Goal: Task Accomplishment & Management: Use online tool/utility

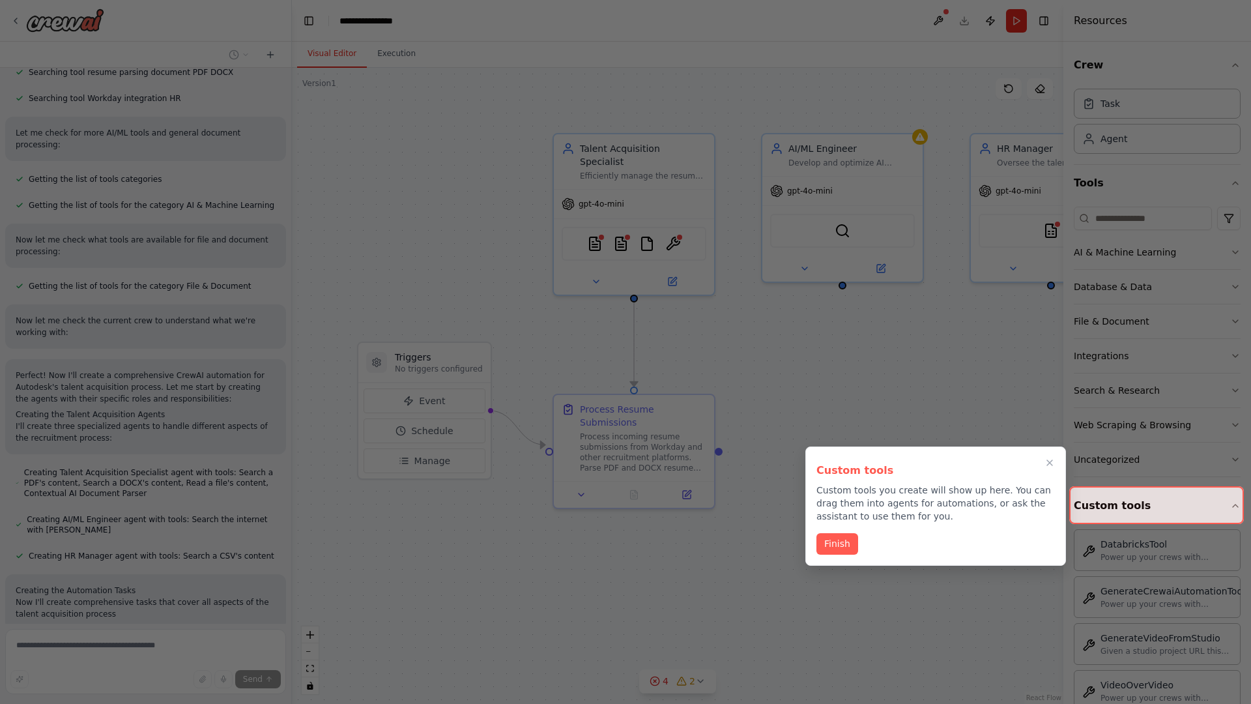
scroll to position [966, 0]
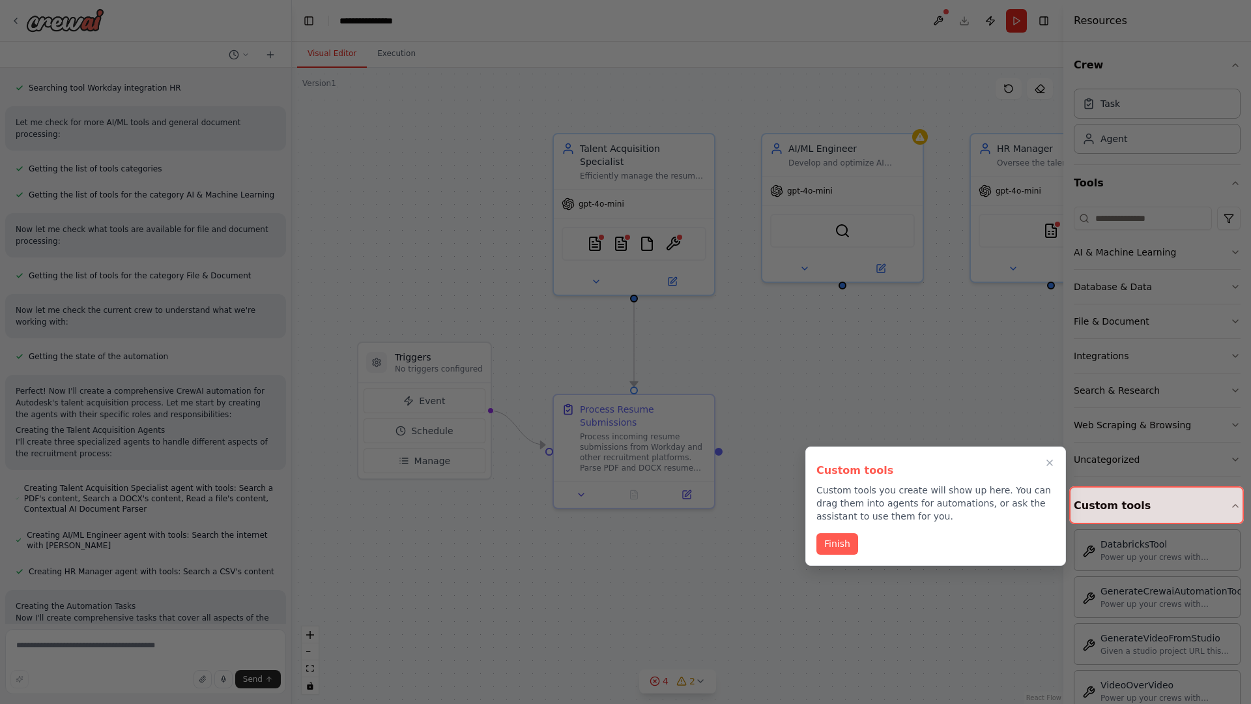
scroll to position [505, 0]
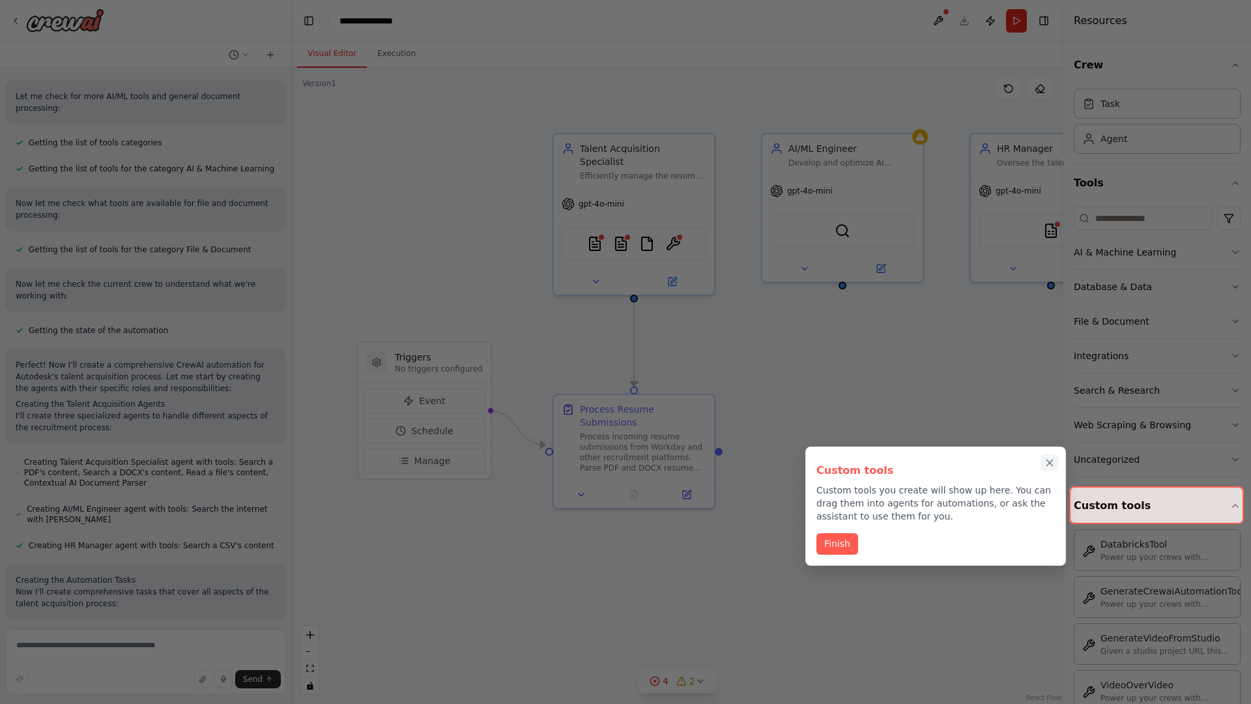
click at [1049, 463] on icon "Close walkthrough" at bounding box center [1050, 463] width 6 height 6
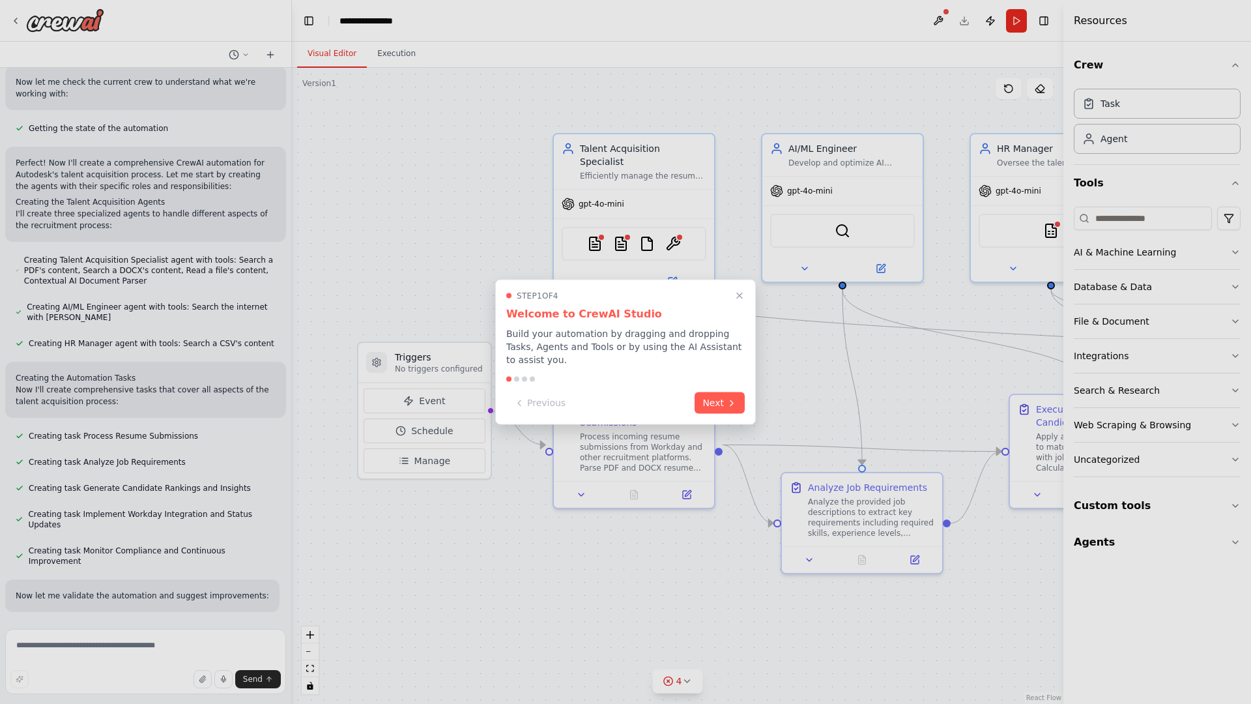
scroll to position [719, 0]
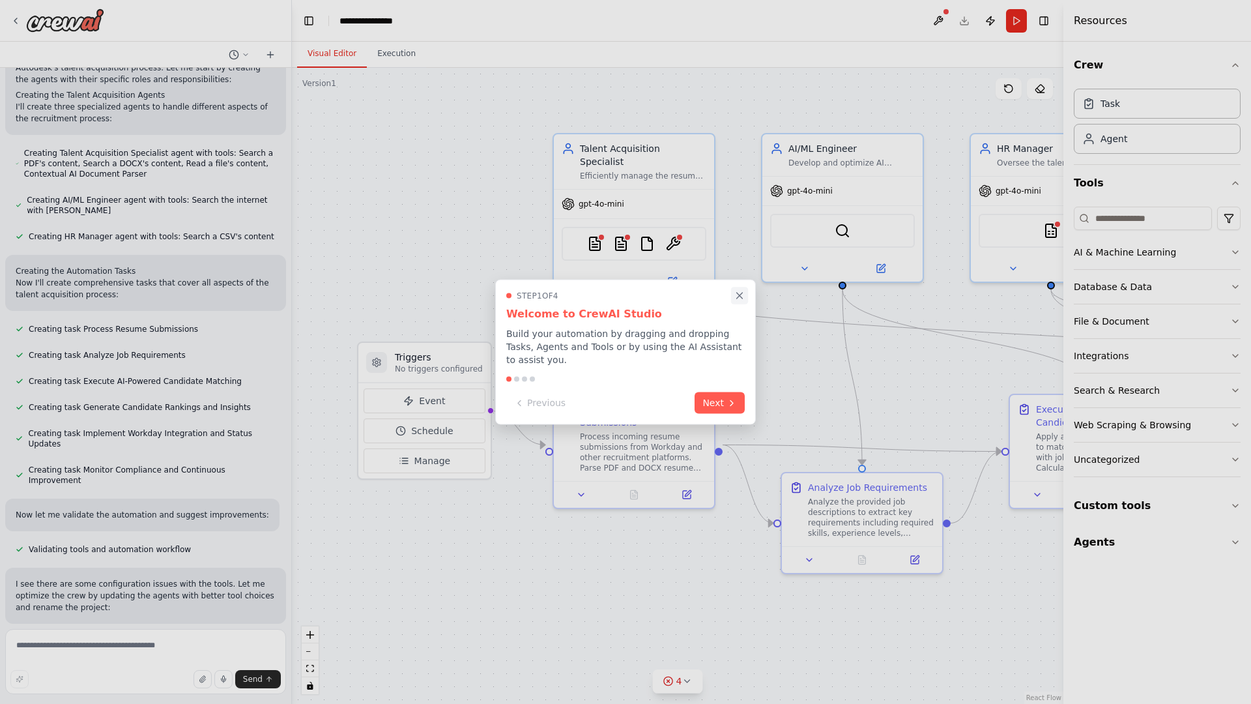
click at [739, 298] on icon "Close walkthrough" at bounding box center [740, 295] width 6 height 6
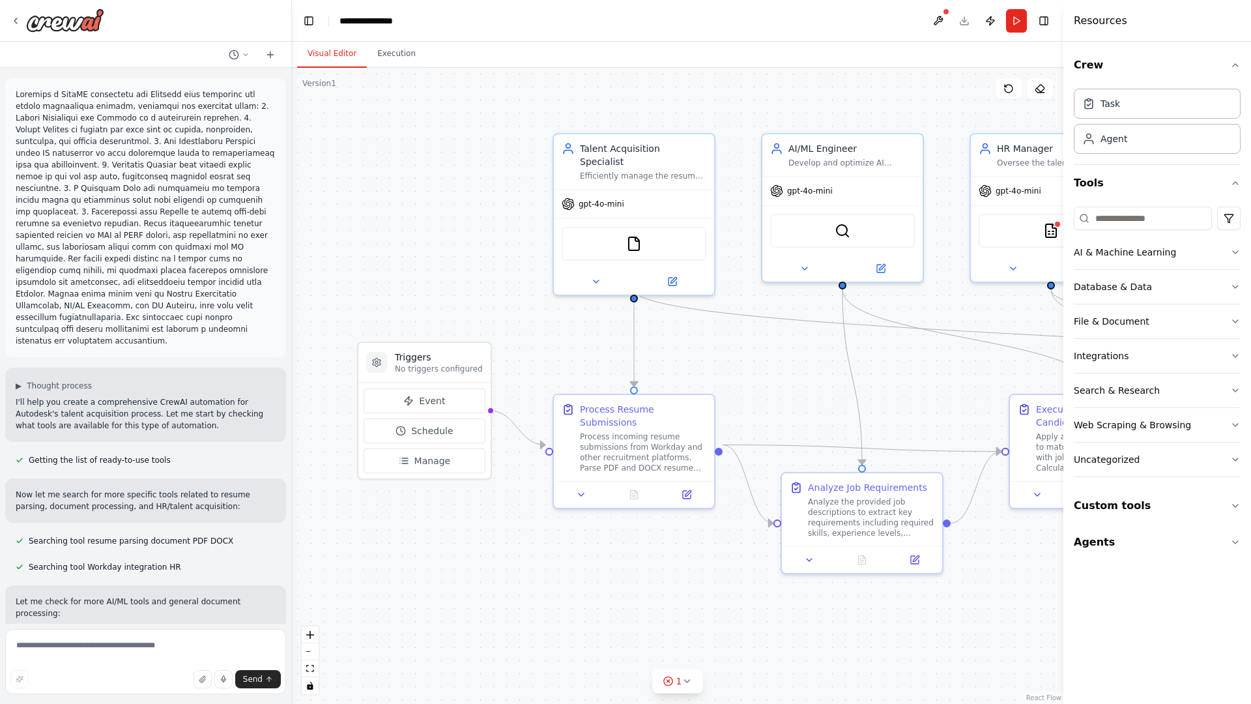
click at [18, 91] on p at bounding box center [146, 218] width 260 height 258
click at [384, 143] on div ".deletable-edge-delete-btn { width: 20px; height: 20px; border: 0px solid #ffff…" at bounding box center [677, 386] width 771 height 636
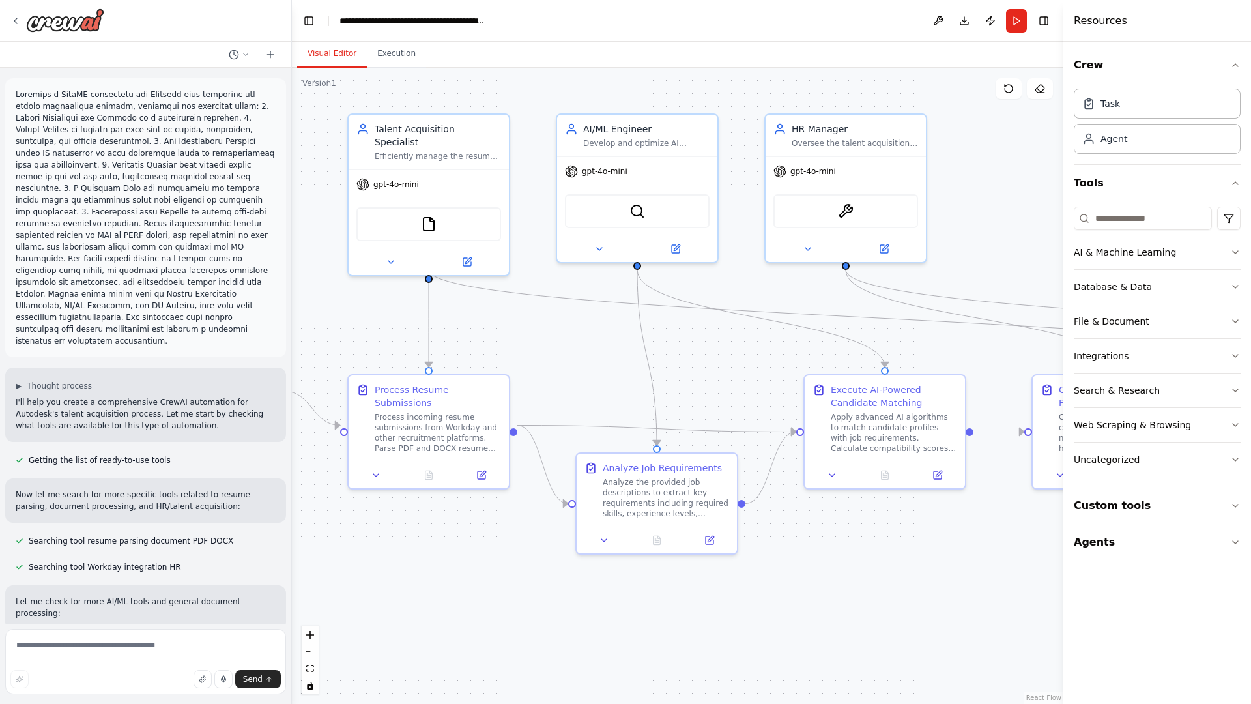
drag, startPoint x: 645, startPoint y: 370, endPoint x: 371, endPoint y: 344, distance: 274.8
click at [371, 344] on div ".deletable-edge-delete-btn { width: 20px; height: 20px; border: 0px solid #ffff…" at bounding box center [677, 386] width 771 height 636
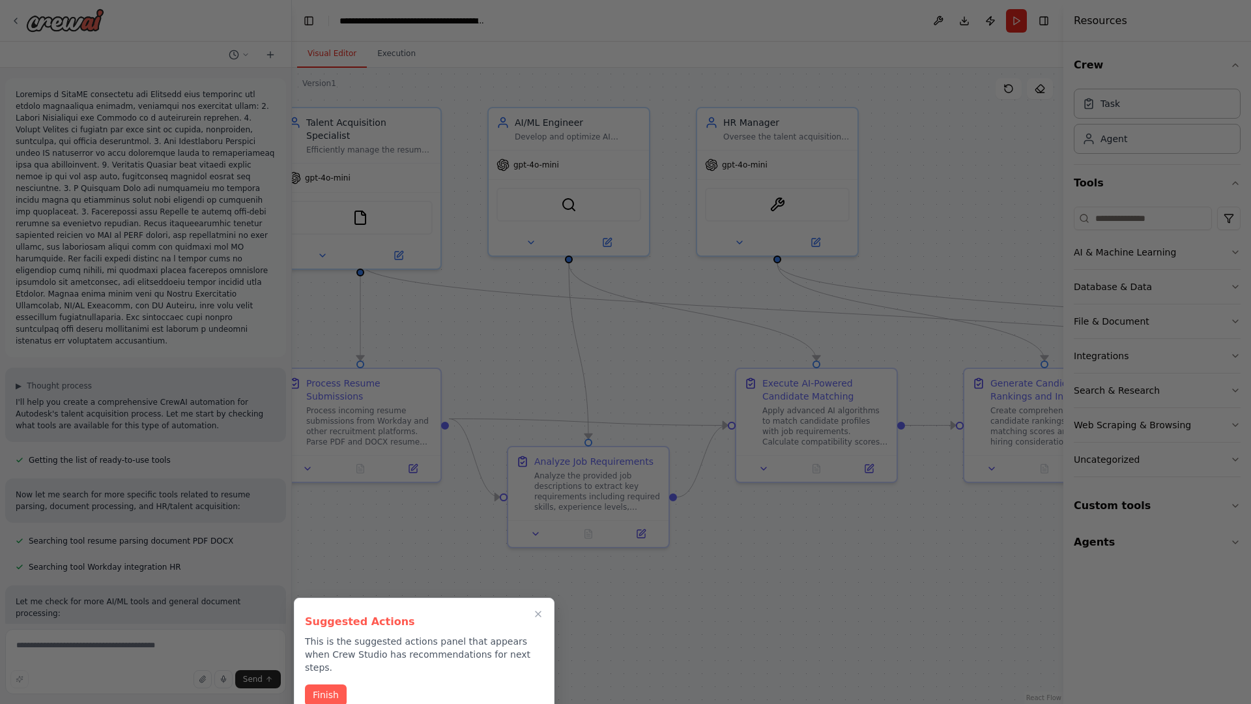
drag, startPoint x: 371, startPoint y: 344, endPoint x: 430, endPoint y: 347, distance: 58.7
click at [430, 347] on div at bounding box center [625, 352] width 1251 height 704
